Goal: Transaction & Acquisition: Purchase product/service

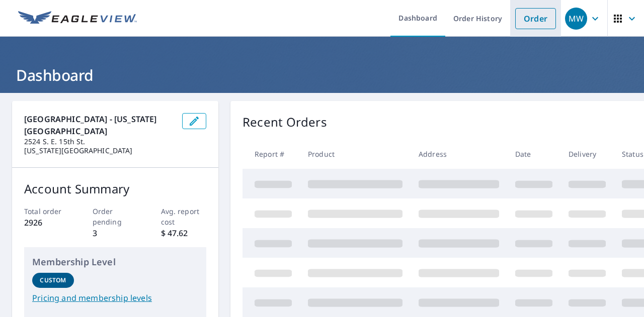
click at [518, 26] on link "Order" at bounding box center [535, 18] width 41 height 21
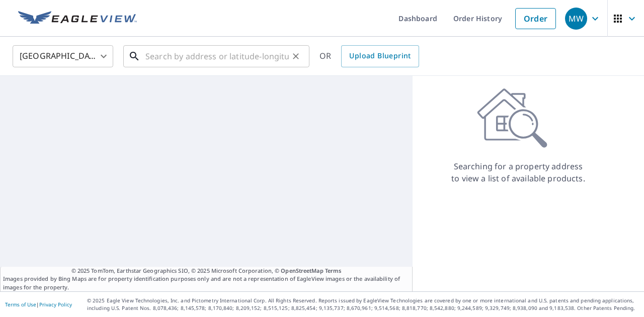
click at [219, 59] on input "text" at bounding box center [216, 56] width 143 height 28
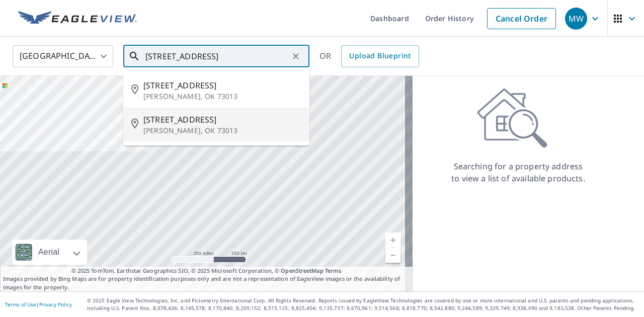
click at [214, 118] on span "[STREET_ADDRESS]" at bounding box center [222, 120] width 158 height 12
type input "[STREET_ADDRESS]"
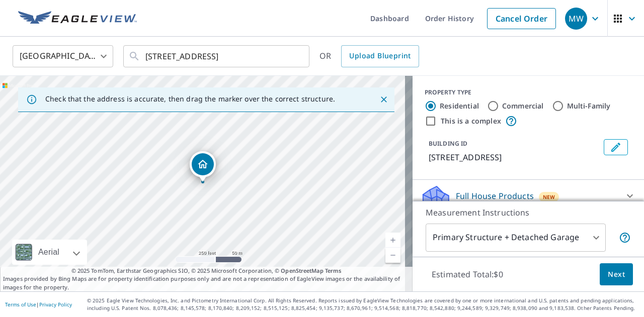
click at [385, 240] on link "Current Level 17, Zoom In" at bounding box center [392, 240] width 15 height 15
click at [385, 240] on link "Current Level 18, Zoom In" at bounding box center [392, 240] width 15 height 15
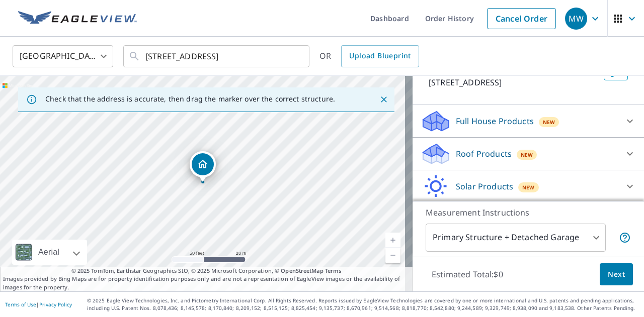
scroll to position [87, 0]
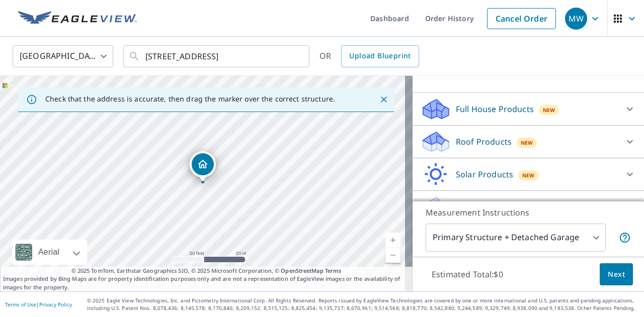
click at [469, 148] on p "Roof Products" at bounding box center [484, 142] width 56 height 12
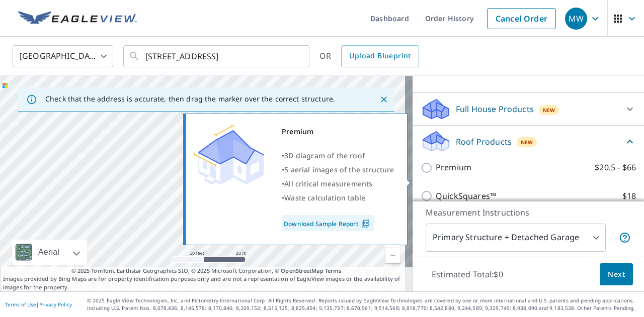
click at [421, 174] on input "Premium $20.5 - $66" at bounding box center [428, 168] width 15 height 12
checkbox input "true"
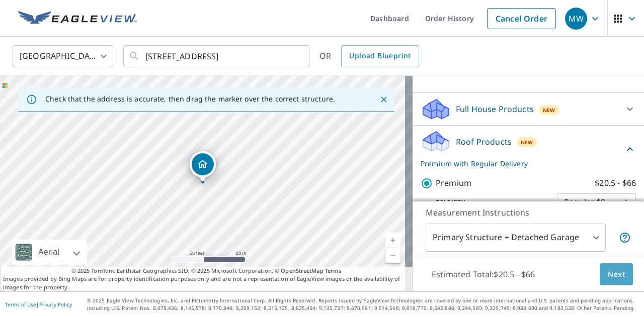
click at [608, 273] on span "Next" at bounding box center [616, 275] width 17 height 13
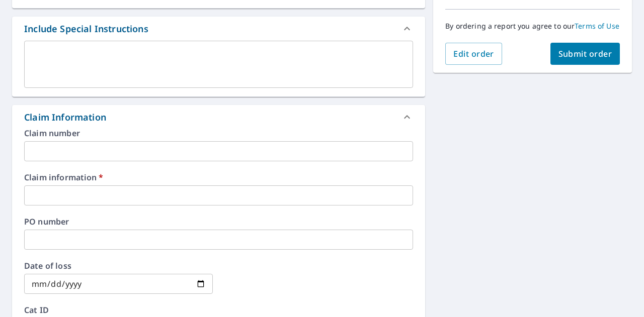
scroll to position [279, 0]
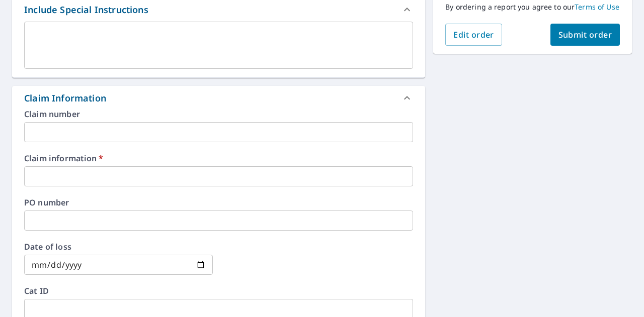
click at [115, 132] on input "text" at bounding box center [218, 132] width 389 height 20
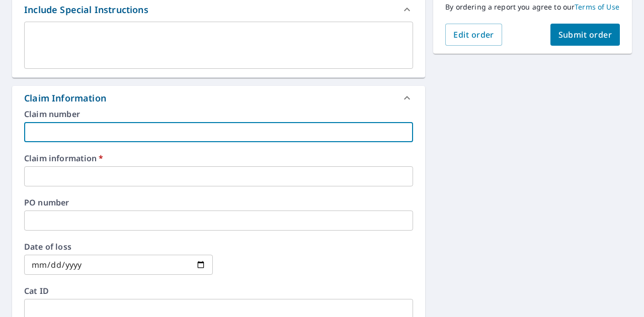
type input "R"
checkbox input "true"
type input "Ro"
checkbox input "true"
type input "[PERSON_NAME]"
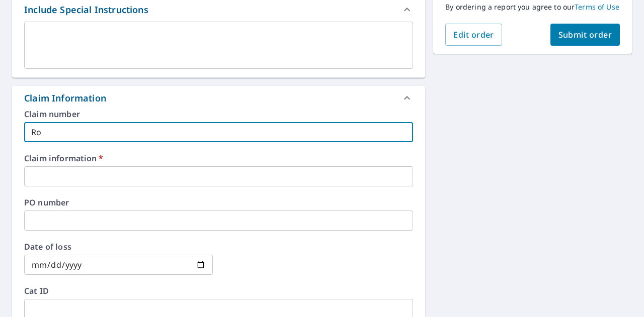
checkbox input "true"
type input "[PERSON_NAME]"
checkbox input "true"
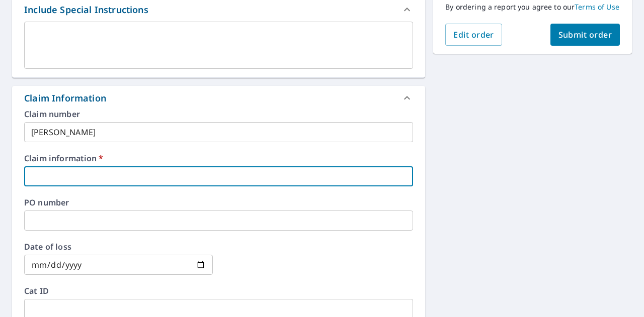
click at [73, 171] on input "text" at bounding box center [218, 177] width 389 height 20
type input "6"
checkbox input "true"
type input "62"
checkbox input "true"
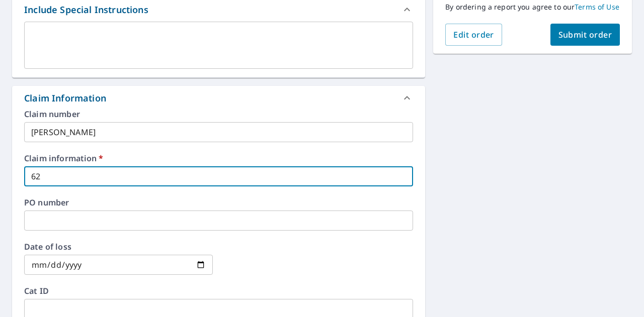
type input "622"
checkbox input "true"
type input "6228"
checkbox input "true"
type input "62286"
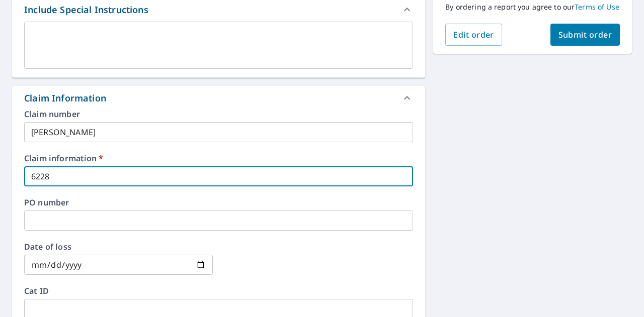
checkbox input "true"
type input "622862"
checkbox input "true"
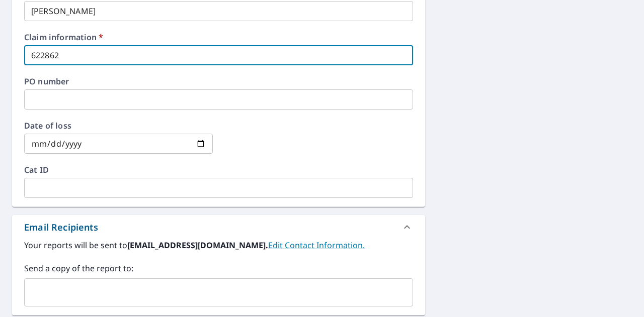
scroll to position [405, 0]
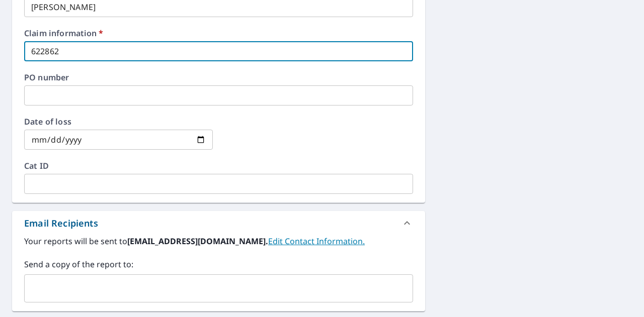
type input "622862"
click at [109, 286] on input "text" at bounding box center [211, 288] width 365 height 19
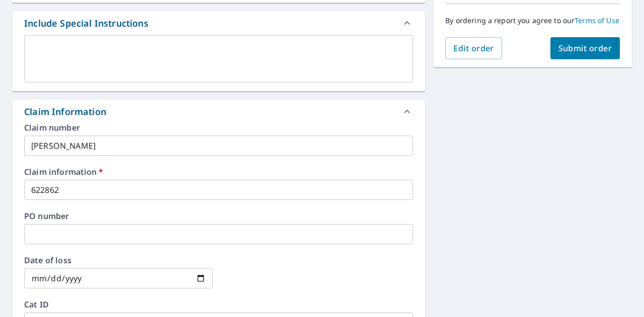
scroll to position [225, 0]
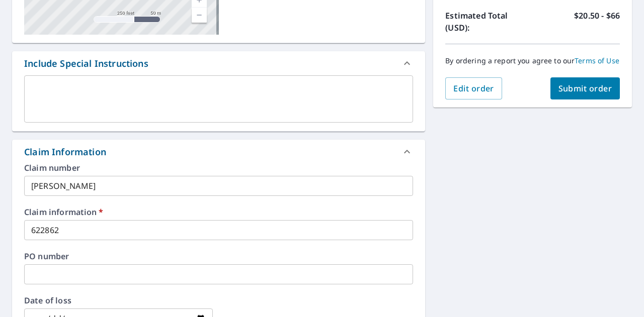
type input "[EMAIL_ADDRESS][PERSON_NAME][DOMAIN_NAME]"
click at [594, 100] on button "Submit order" at bounding box center [585, 88] width 70 height 22
checkbox input "true"
